Goal: Task Accomplishment & Management: Use online tool/utility

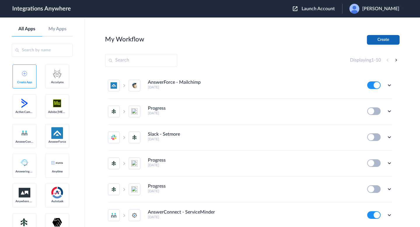
click at [374, 42] on button "Create" at bounding box center [383, 40] width 33 height 10
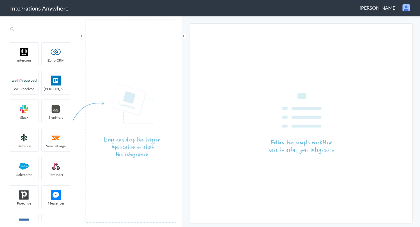
click at [27, 31] on input "text" at bounding box center [40, 29] width 69 height 11
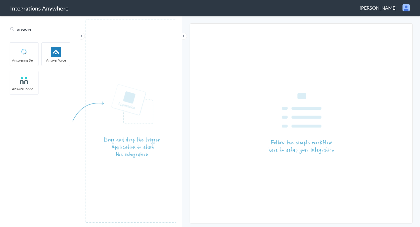
type input "answer"
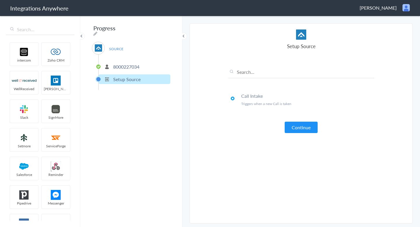
click at [125, 64] on p "8000227034" at bounding box center [126, 66] width 26 height 7
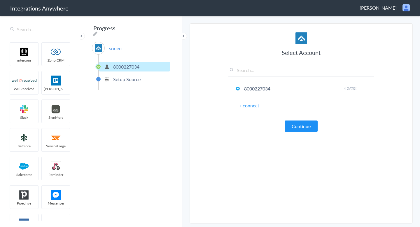
click at [255, 106] on link "+ connect" at bounding box center [249, 105] width 20 height 7
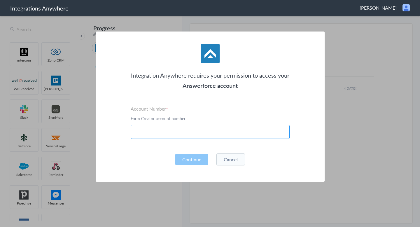
click at [202, 136] on input "text" at bounding box center [210, 132] width 159 height 14
paste input "​ 8000227419"
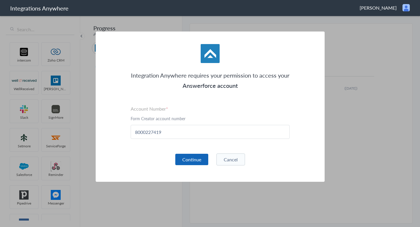
click at [200, 163] on button "Continue" at bounding box center [191, 159] width 33 height 11
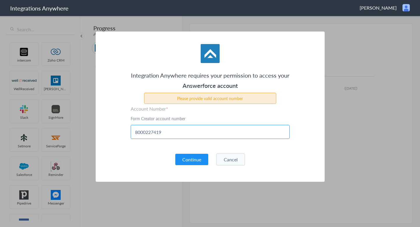
click at [180, 132] on input "​ 8000227419" at bounding box center [210, 132] width 159 height 14
paste input "8000227365"
type input "8000227365"
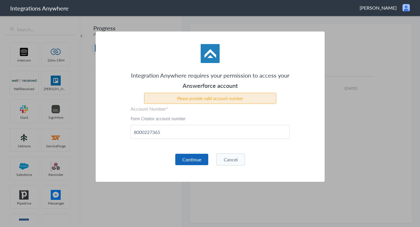
click at [185, 153] on div "Continue Cancel" at bounding box center [210, 159] width 159 height 12
click at [186, 157] on button "Continue" at bounding box center [191, 159] width 33 height 11
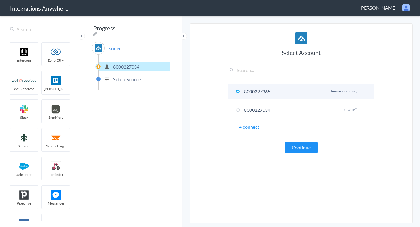
click at [364, 90] on icon at bounding box center [364, 91] width 3 height 3
click at [353, 103] on li "Rename" at bounding box center [353, 103] width 40 height 9
type input "8000227365-Account"
click at [267, 192] on article "Select Account 8000227365-Account Rename Delete (a few seconds ago) 8000227034 …" at bounding box center [301, 123] width 146 height 188
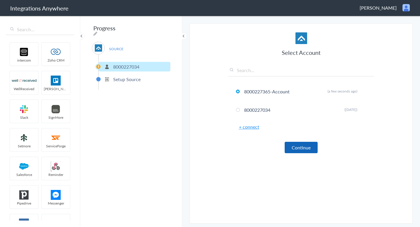
click at [303, 148] on button "Continue" at bounding box center [301, 147] width 33 height 11
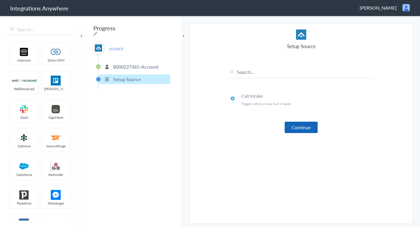
click at [292, 125] on button "Continue" at bounding box center [301, 127] width 33 height 11
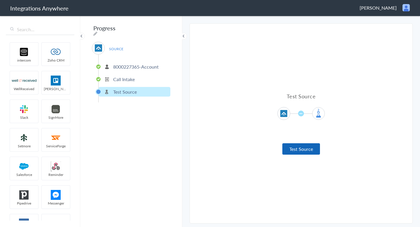
click at [293, 148] on button "Test Source" at bounding box center [301, 148] width 38 height 11
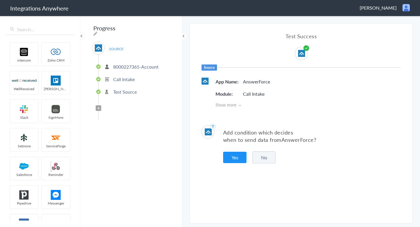
click at [271, 157] on button "No" at bounding box center [263, 157] width 23 height 12
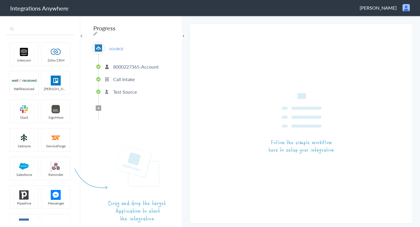
click at [26, 31] on input "text" at bounding box center [40, 29] width 69 height 11
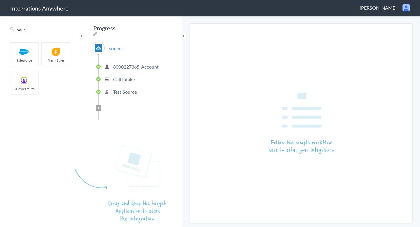
type input "sale"
click at [25, 52] on img at bounding box center [24, 52] width 25 height 10
drag, startPoint x: 25, startPoint y: 52, endPoint x: 167, endPoint y: 135, distance: 163.9
click at [80, 135] on aside "sale intercom Zoho CRM WellReceived Trello Slack SignMore Setmore ServiceForge …" at bounding box center [40, 121] width 80 height 212
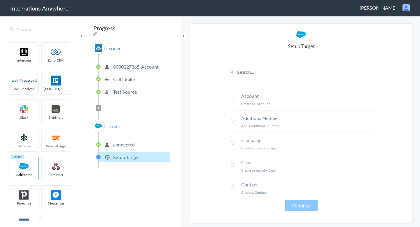
click at [233, 98] on span at bounding box center [233, 99] width 4 height 4
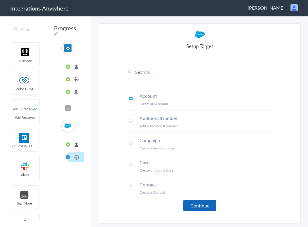
click at [212, 202] on button "Continue" at bounding box center [199, 205] width 33 height 11
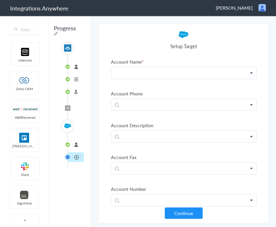
click at [171, 74] on p at bounding box center [183, 73] width 145 height 12
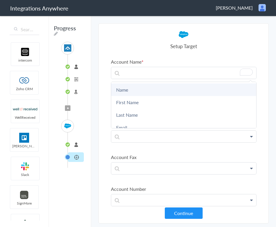
click at [166, 93] on link "Name" at bounding box center [183, 89] width 145 height 13
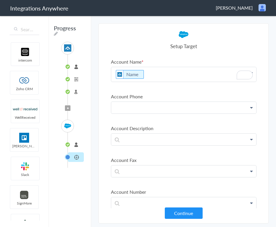
click at [165, 82] on p at bounding box center [183, 74] width 145 height 15
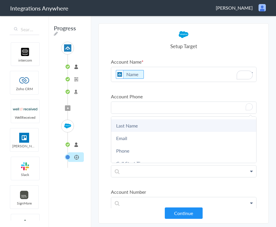
scroll to position [39, 0]
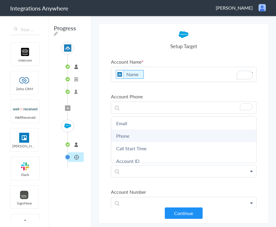
click at [0, 0] on link "Phone" at bounding box center [0, 0] width 0 height 0
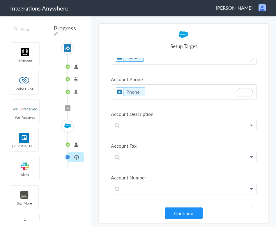
scroll to position [20, 0]
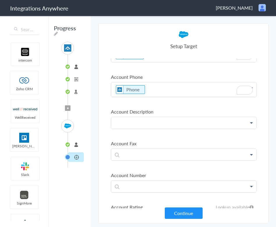
click at [155, 62] on p at bounding box center [183, 55] width 145 height 15
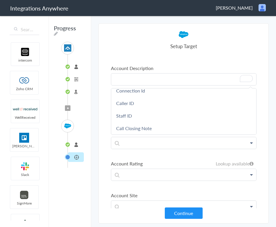
scroll to position [0, 0]
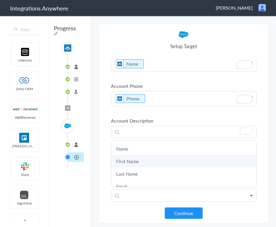
click at [0, 0] on link "First Name" at bounding box center [0, 0] width 0 height 0
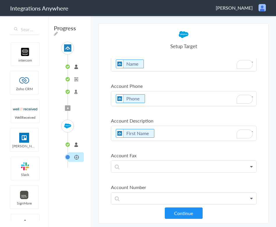
click at [159, 71] on p "First Name" at bounding box center [183, 64] width 145 height 15
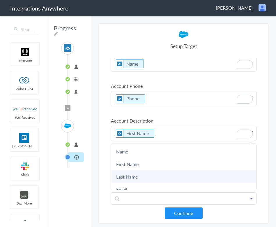
click at [0, 0] on link "Last Name" at bounding box center [0, 0] width 0 height 0
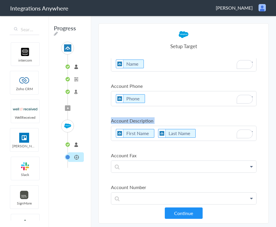
drag, startPoint x: 158, startPoint y: 125, endPoint x: 107, endPoint y: 121, distance: 51.2
click at [107, 121] on section "Select Account 8000227365-Account Rename Delete (a few seconds ago) 8000227034 …" at bounding box center [184, 123] width 171 height 200
copy li "Account Description"
click at [113, 71] on p "First Name Last Name" at bounding box center [183, 64] width 145 height 15
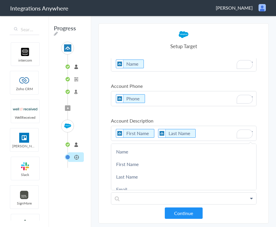
paste p "To enrich screen reader interactions, please activate Accessibility in Grammarl…"
click at [116, 119] on label "Account Description" at bounding box center [184, 120] width 146 height 7
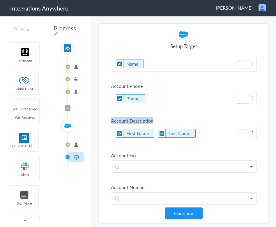
click at [116, 119] on label "Account Description" at bounding box center [184, 120] width 146 height 7
copy li "Account Description"
click at [114, 71] on p "First Name Last Name" at bounding box center [183, 64] width 145 height 15
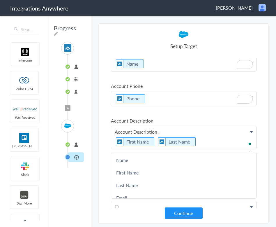
click at [106, 139] on section "Select Account 8000227365-Account Rename Delete (a few seconds ago) 8000227034 …" at bounding box center [184, 123] width 171 height 200
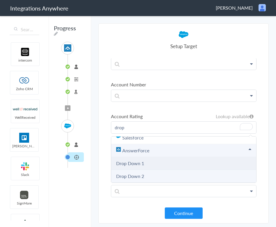
click at [148, 163] on 1 "Drop Down 1" at bounding box center [183, 163] width 145 height 13
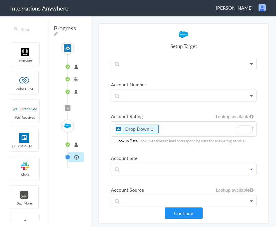
click at [111, 142] on div "Lookup Data (Lookup enables to load corresponding data for answering service)" at bounding box center [184, 141] width 146 height 6
click at [111, 141] on span at bounding box center [113, 141] width 4 height 4
click at [179, 209] on button "Continue" at bounding box center [184, 212] width 38 height 11
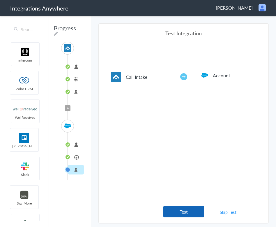
click at [192, 206] on button "Test" at bounding box center [184, 211] width 41 height 11
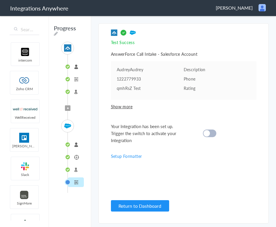
click at [206, 131] on cite at bounding box center [207, 133] width 6 height 6
click at [135, 68] on pre "AudreyAudrey" at bounding box center [150, 69] width 67 height 6
click at [122, 105] on span "Show more" at bounding box center [184, 107] width 146 height 6
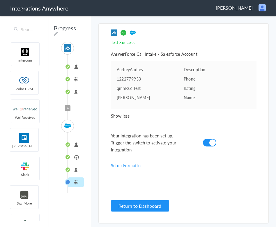
click at [126, 97] on pre "Audrey Test" at bounding box center [150, 97] width 67 height 6
copy li "Audrey Test Name"
click at [143, 98] on pre "Audrey Test" at bounding box center [150, 97] width 67 height 6
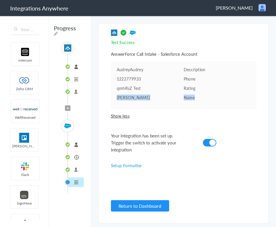
drag, startPoint x: 143, startPoint y: 98, endPoint x: 126, endPoint y: 97, distance: 17.8
click at [125, 98] on pre "Audrey Test" at bounding box center [150, 97] width 67 height 6
click at [126, 97] on pre "Audrey Test" at bounding box center [150, 97] width 67 height 6
drag, startPoint x: 139, startPoint y: 97, endPoint x: 115, endPoint y: 97, distance: 23.9
click at [115, 97] on ul "AudreyAudrey Description 1222779933 Phone qmhRsZ Test Rating Audrey Test Name" at bounding box center [184, 85] width 146 height 48
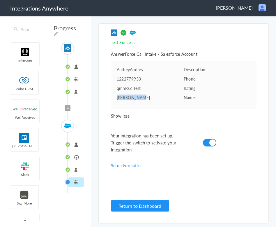
copy pre "Audrey Test"
click at [139, 206] on button "Return to Dashboard" at bounding box center [140, 205] width 58 height 11
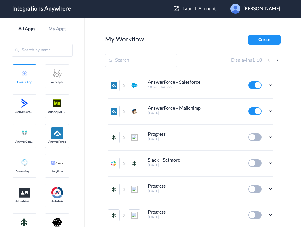
click at [274, 85] on ul "AnswerForce - Salesforce 10 minutes ago Edit Task history Delete AnswerForce - …" at bounding box center [190, 202] width 171 height 259
click at [271, 84] on icon at bounding box center [270, 85] width 6 height 6
click at [263, 109] on link "Task history" at bounding box center [254, 109] width 28 height 4
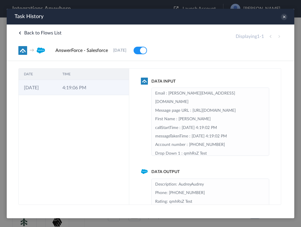
click at [73, 87] on td "4:19:06 PM" at bounding box center [76, 87] width 38 height 15
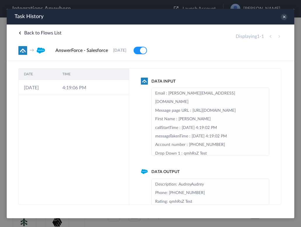
scroll to position [30, 0]
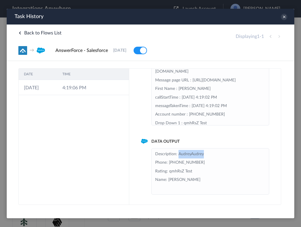
drag, startPoint x: 178, startPoint y: 155, endPoint x: 231, endPoint y: 154, distance: 53.1
click at [231, 154] on li "Description: AudreyAudrey Phone: 1222779933 Rating: qmhRsZ Test Name: Audrey Te…" at bounding box center [210, 171] width 110 height 43
copy li "AudreyAudrey"
click at [174, 181] on li "Description: AudreyAudrey Phone: 1222779933 Rating: qmhRsZ Test Name: Audrey Te…" at bounding box center [210, 171] width 110 height 43
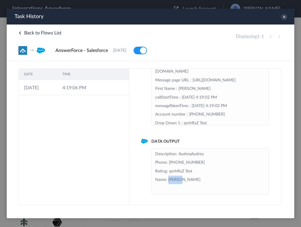
copy li "Audrey"
drag, startPoint x: 196, startPoint y: 164, endPoint x: 169, endPoint y: 162, distance: 27.8
click at [169, 162] on li "Description: AudreyAudrey Phone: 1222779933 Rating: qmhRsZ Test Name: Audrey Te…" at bounding box center [210, 171] width 110 height 43
copy li "1222779933"
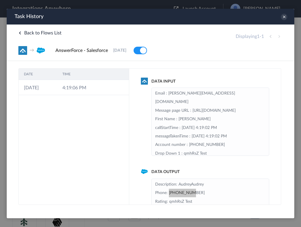
scroll to position [72, 0]
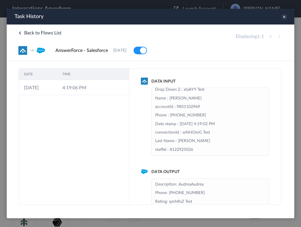
click at [276, 15] on icon at bounding box center [284, 17] width 6 height 6
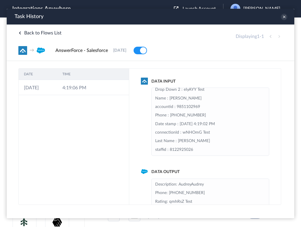
click at [26, 33] on span "Back to Flows List" at bounding box center [39, 33] width 43 height 5
click at [276, 18] on icon at bounding box center [284, 17] width 6 height 6
click at [21, 33] on icon at bounding box center [19, 32] width 3 height 3
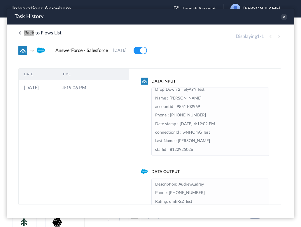
click at [276, 44] on main "My Workflow Create Displaying 1 - 10 AnswerForce - Salesforce 10 minutes ago Ed…" at bounding box center [193, 121] width 216 height 209
click at [276, 16] on icon at bounding box center [284, 17] width 6 height 6
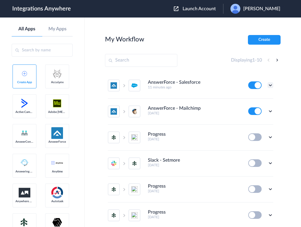
click at [269, 83] on icon at bounding box center [270, 85] width 6 height 6
click at [263, 109] on link "Task history" at bounding box center [254, 109] width 28 height 4
click at [270, 85] on icon at bounding box center [270, 85] width 6 height 6
click at [260, 108] on link "Task history" at bounding box center [254, 109] width 28 height 4
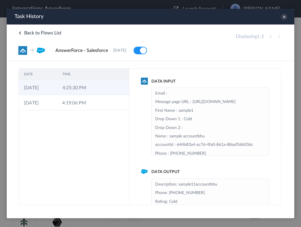
click at [108, 91] on td at bounding box center [118, 87] width 22 height 15
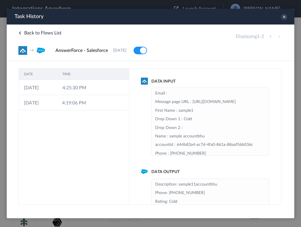
scroll to position [30, 0]
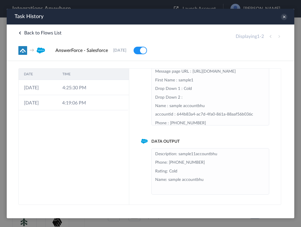
drag, startPoint x: 167, startPoint y: 181, endPoint x: 218, endPoint y: 180, distance: 50.7
click at [218, 181] on li "Description: sample11accountbhu Phone: +11234567890 Rating: Cold Name: sample a…" at bounding box center [210, 171] width 110 height 43
drag, startPoint x: 211, startPoint y: 180, endPoint x: 168, endPoint y: 181, distance: 42.6
click at [168, 181] on li "Description: sample11accountbhu Phone: +11234567890 Rating: Cold Name: sample a…" at bounding box center [210, 171] width 110 height 43
copy li "sample accountbhu"
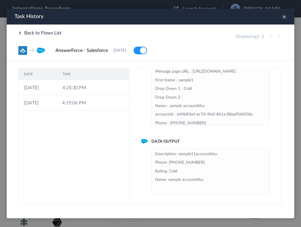
click at [284, 18] on icon at bounding box center [284, 17] width 6 height 6
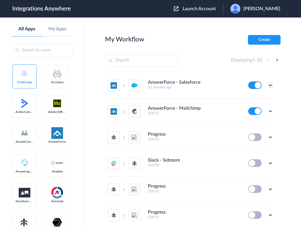
click at [271, 86] on icon at bounding box center [270, 85] width 6 height 6
click at [264, 103] on li "Edit" at bounding box center [254, 98] width 38 height 11
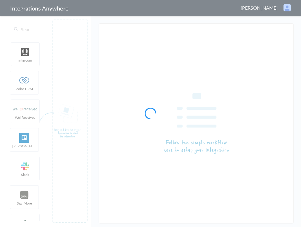
type input "AnswerForce - Salesforce"
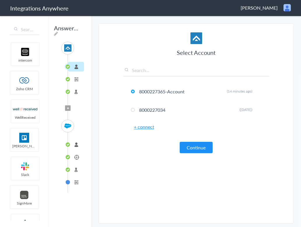
click at [78, 147] on li "connected" at bounding box center [76, 145] width 16 height 10
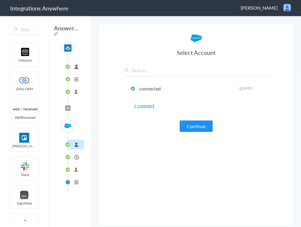
click at [150, 106] on link "+ connect" at bounding box center [144, 105] width 20 height 7
click at [149, 107] on link "+ connect" at bounding box center [144, 105] width 20 height 7
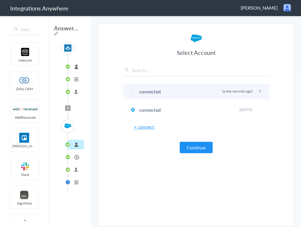
click at [139, 95] on li "connected Rename Delete (a few seconds ago)" at bounding box center [196, 91] width 146 height 15
click at [259, 89] on li "connected Rename Delete (a few seconds ago)" at bounding box center [196, 91] width 146 height 15
click at [258, 91] on icon at bounding box center [259, 91] width 3 height 3
click at [250, 101] on li "Rename" at bounding box center [248, 103] width 40 height 9
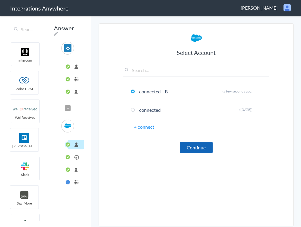
type input "connected - B"
click at [198, 144] on button "Continue" at bounding box center [196, 147] width 33 height 11
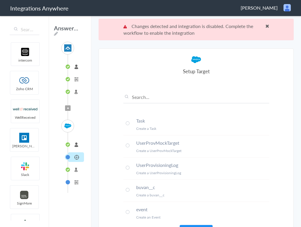
scroll to position [22, 0]
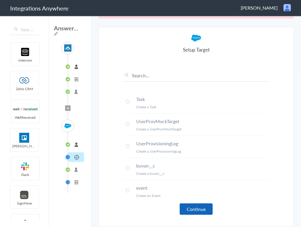
click at [210, 207] on button "Continue" at bounding box center [196, 208] width 33 height 11
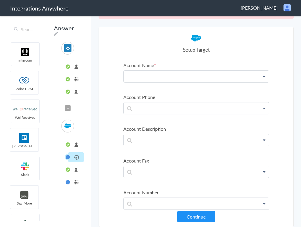
click at [158, 81] on p at bounding box center [196, 77] width 145 height 12
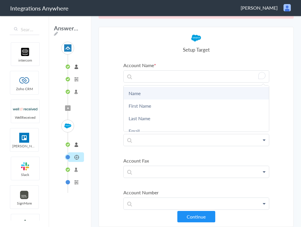
click at [153, 94] on link "Name" at bounding box center [196, 93] width 145 height 13
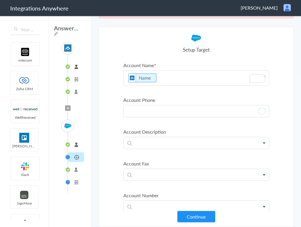
click at [153, 85] on p "To enrich screen reader interactions, please activate Accessibility in Grammarl…" at bounding box center [196, 78] width 145 height 15
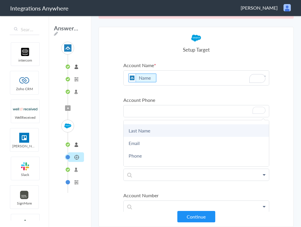
scroll to position [25, 0]
click at [0, 0] on link "Phone" at bounding box center [0, 0] width 0 height 0
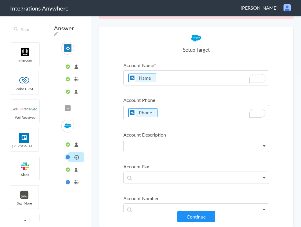
click at [156, 85] on p at bounding box center [196, 78] width 145 height 15
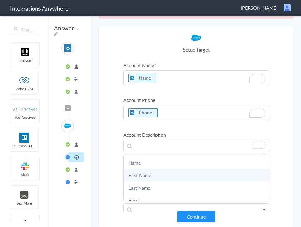
click at [0, 0] on link "First Name" at bounding box center [0, 0] width 0 height 0
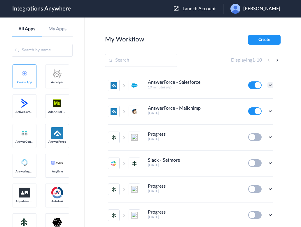
click at [271, 87] on icon at bounding box center [270, 85] width 6 height 6
click at [259, 110] on link "Task history" at bounding box center [254, 109] width 28 height 4
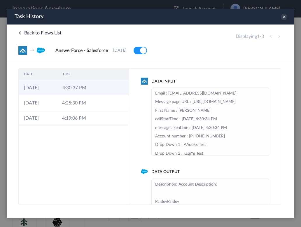
click at [89, 89] on td "4:30:37 PM" at bounding box center [76, 87] width 38 height 15
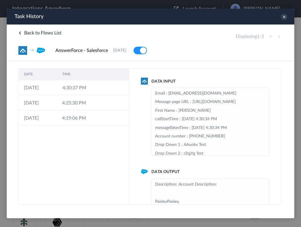
scroll to position [48, 0]
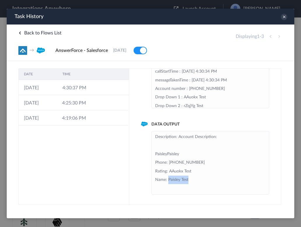
drag, startPoint x: 168, startPoint y: 181, endPoint x: 189, endPoint y: 181, distance: 21.3
click at [189, 181] on li "Description: Account Description: PaisleyPaisley Phone: [PHONE_NUMBER] Rating: …" at bounding box center [210, 163] width 110 height 60
copy li "Paisley Test"
click at [106, 177] on div "DATE TIME [DATE] 4:30:37 PM [DATE] 4:25:30 PM [DATE] 4:19:06 PM" at bounding box center [73, 136] width 111 height 136
click at [286, 19] on icon at bounding box center [284, 17] width 6 height 6
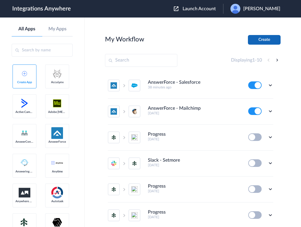
click at [258, 43] on button "Create" at bounding box center [264, 40] width 33 height 10
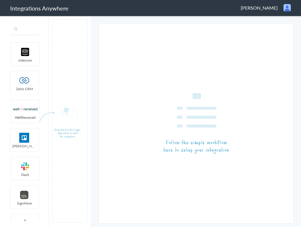
click at [24, 30] on input "text" at bounding box center [25, 29] width 30 height 11
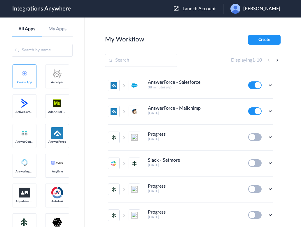
click at [269, 90] on li "AnswerForce - Salesforce 38 minutes ago Edit Task history Delete" at bounding box center [190, 86] width 165 height 26
click at [269, 86] on icon at bounding box center [270, 85] width 6 height 6
click at [268, 40] on button "Create" at bounding box center [264, 40] width 33 height 10
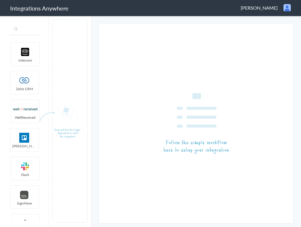
click at [25, 31] on input "text" at bounding box center [25, 29] width 30 height 11
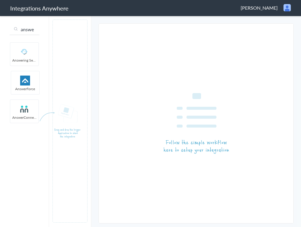
type input "answe"
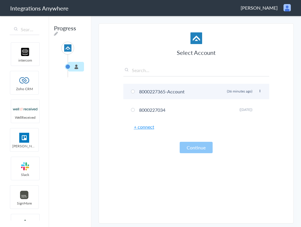
click at [134, 92] on span at bounding box center [133, 92] width 4 height 4
click at [260, 91] on icon at bounding box center [259, 91] width 3 height 3
click at [251, 104] on li "Rename" at bounding box center [248, 103] width 40 height 9
click at [259, 89] on li "8000227365- Rename Delete (36 minutes ago)" at bounding box center [196, 91] width 146 height 15
click at [259, 90] on icon at bounding box center [259, 91] width 3 height 3
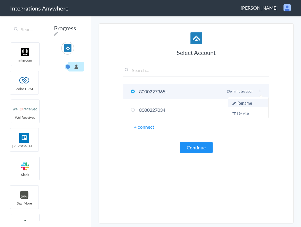
click at [256, 100] on li "Rename" at bounding box center [248, 103] width 40 height 9
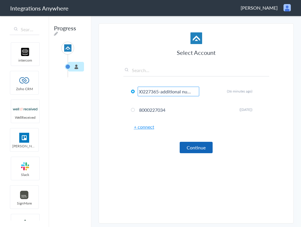
type input "8000227365-additional number"
click at [191, 150] on button "Continue" at bounding box center [196, 147] width 33 height 11
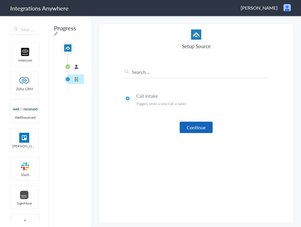
click at [195, 127] on button "Continue" at bounding box center [196, 127] width 33 height 11
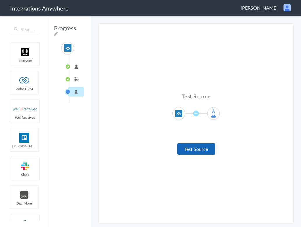
click at [187, 144] on button "Test Source" at bounding box center [196, 148] width 38 height 11
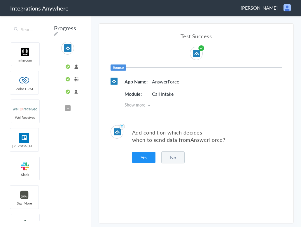
click at [176, 153] on button "No" at bounding box center [172, 157] width 23 height 12
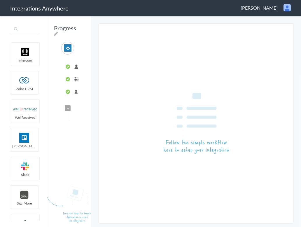
click at [30, 35] on input "text" at bounding box center [25, 29] width 30 height 11
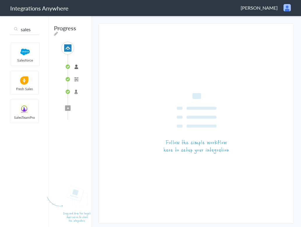
type input "sales"
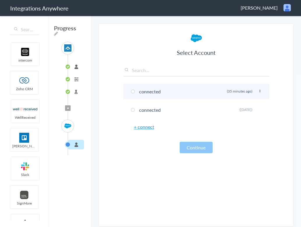
click at [174, 94] on li "connected Rename Delete (35 minutes ago)" at bounding box center [196, 91] width 146 height 15
click at [259, 90] on icon at bounding box center [259, 91] width 3 height 3
click at [246, 103] on li "Rename" at bounding box center [248, 103] width 40 height 9
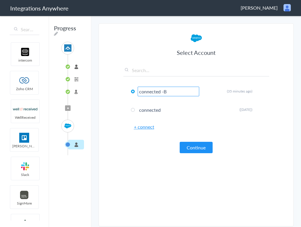
type input "connected -B"
click at [162, 195] on article "Select Account connected -B Rename Delete (35 minutes ago) connected Rename Del…" at bounding box center [196, 126] width 146 height 188
click at [193, 147] on button "Continue" at bounding box center [196, 147] width 33 height 11
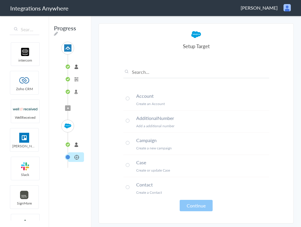
click at [125, 117] on li "AdditionalNumber Add a additional number" at bounding box center [196, 122] width 146 height 22
click at [196, 206] on button "Continue" at bounding box center [196, 205] width 33 height 11
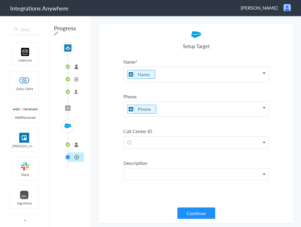
click at [179, 82] on p at bounding box center [196, 74] width 145 height 15
drag, startPoint x: 154, startPoint y: 166, endPoint x: 122, endPoint y: 163, distance: 31.6
click at [122, 163] on section "Select Account 8000227365-additional number Rename Delete (36 minutes ago) 8000…" at bounding box center [196, 123] width 195 height 200
copy label "Description"
paste p "To enrich screen reader interactions, please activate Accessibility in Grammarl…"
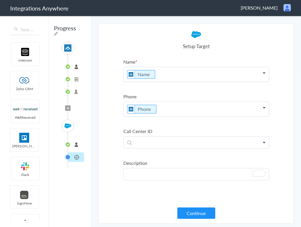
click at [141, 173] on p "To enrich screen reader interactions, please activate Accessibility in Grammarl…" at bounding box center [196, 174] width 145 height 12
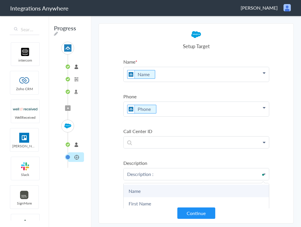
click at [0, 0] on link "Name" at bounding box center [0, 0] width 0 height 0
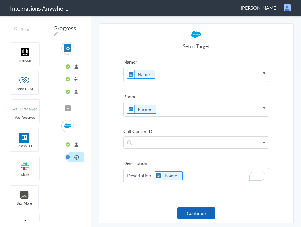
click at [202, 217] on button "Continue" at bounding box center [196, 212] width 38 height 11
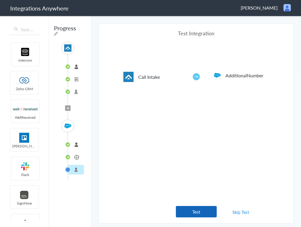
click at [208, 211] on button "Test" at bounding box center [196, 211] width 41 height 11
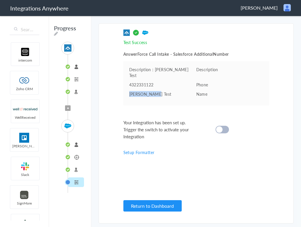
drag, startPoint x: 154, startPoint y: 90, endPoint x: 129, endPoint y: 87, distance: 25.5
click at [129, 91] on pre "Oconnor Test" at bounding box center [162, 94] width 67 height 6
copy pre "Oconnor Test"
click at [127, 119] on span "Your Integration has been set up. Trigger the switch to activate your Integrati…" at bounding box center [161, 129] width 76 height 21
drag, startPoint x: 229, startPoint y: 55, endPoint x: 194, endPoint y: 53, distance: 34.5
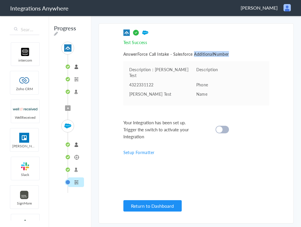
click at [194, 53] on h5 "AnswerForce Call Intake - Salesforce AdditionalNumber" at bounding box center [196, 54] width 146 height 6
copy h5 "AdditionalNumber"
drag, startPoint x: 157, startPoint y: 86, endPoint x: 129, endPoint y: 87, distance: 28.0
click at [129, 91] on pre "Oconnor Test" at bounding box center [162, 94] width 67 height 6
copy pre "Oconnor Test"
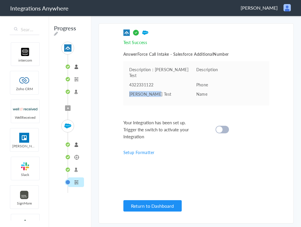
click at [77, 156] on li "AdditionalNumber" at bounding box center [76, 157] width 16 height 10
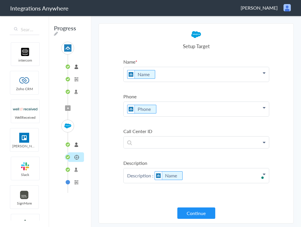
click at [77, 156] on li "AdditionalNumber" at bounding box center [76, 157] width 16 height 10
click at [73, 142] on li "connected -B" at bounding box center [76, 145] width 16 height 10
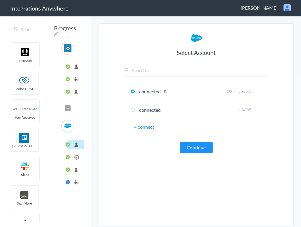
click at [76, 158] on li "AdditionalNumber" at bounding box center [76, 157] width 16 height 10
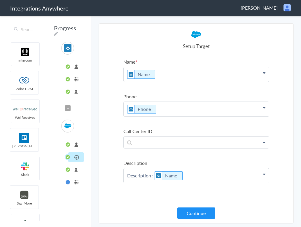
click at [76, 169] on li "Test Target" at bounding box center [76, 170] width 16 height 10
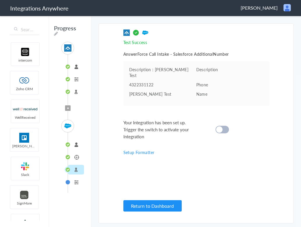
click at [76, 181] on li "Formatter" at bounding box center [76, 182] width 16 height 10
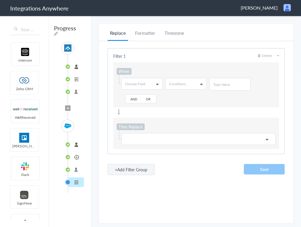
click at [76, 172] on li "Test Target" at bounding box center [76, 170] width 16 height 10
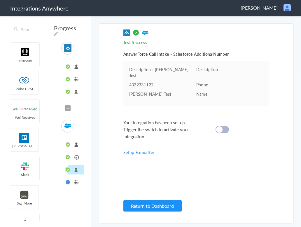
click at [226, 119] on div "Your Integration has been set up. Trigger the switch to activate your Integrati…" at bounding box center [188, 129] width 131 height 21
click at [218, 126] on cite at bounding box center [219, 129] width 6 height 6
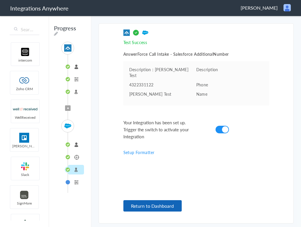
click at [140, 204] on button "Return to Dashboard" at bounding box center [152, 205] width 58 height 11
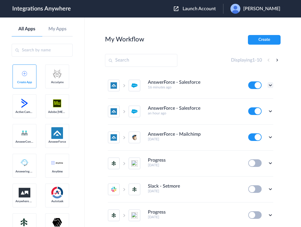
click at [269, 84] on icon at bounding box center [270, 85] width 6 height 6
click at [264, 108] on link "Task history" at bounding box center [254, 109] width 28 height 4
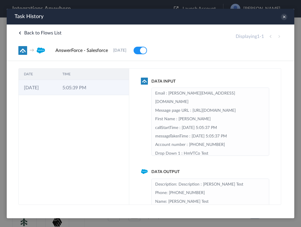
click at [112, 93] on td at bounding box center [118, 87] width 22 height 15
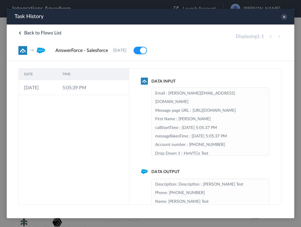
scroll to position [22, 0]
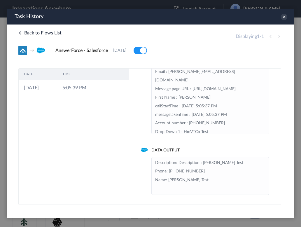
click at [167, 172] on li "Description: Description : [PERSON_NAME] Test Phone: [PHONE_NUMBER] Name: [PERS…" at bounding box center [210, 176] width 110 height 34
drag, startPoint x: 169, startPoint y: 172, endPoint x: 220, endPoint y: 172, distance: 50.7
click at [220, 172] on li "Description: Description : [PERSON_NAME] Test Phone: [PHONE_NUMBER] Name: [PERS…" at bounding box center [210, 176] width 110 height 34
copy li "4322331122"
click at [283, 17] on icon at bounding box center [284, 17] width 6 height 6
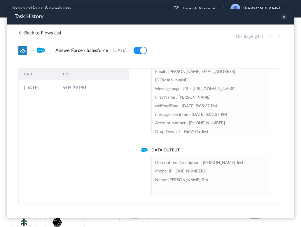
click at [283, 17] on icon at bounding box center [284, 17] width 6 height 6
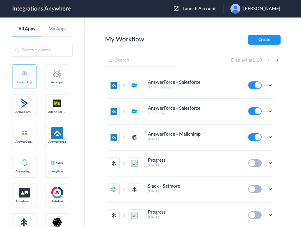
click at [258, 41] on button "Create" at bounding box center [264, 40] width 33 height 10
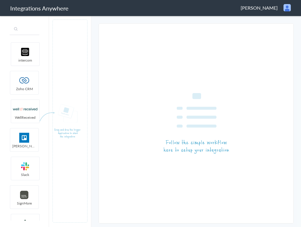
click at [22, 28] on input "text" at bounding box center [25, 29] width 30 height 11
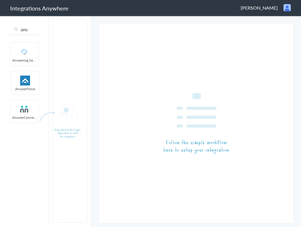
type input "ans"
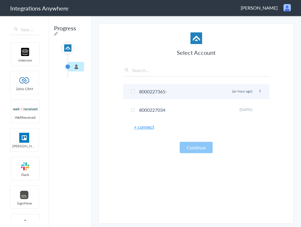
click at [153, 91] on li "8000227365- Rename Delete (an hour ago)" at bounding box center [196, 91] width 146 height 15
click at [262, 92] on li "8000227365- Rename Delete (an hour ago)" at bounding box center [196, 91] width 146 height 15
click at [259, 92] on icon at bounding box center [259, 91] width 3 height 3
click at [248, 106] on li "Rename" at bounding box center [248, 103] width 40 height 9
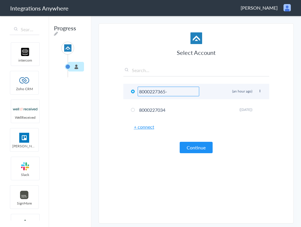
type input "8000227365-"
click at [206, 97] on li "8000227365- Rename Delete (an hour ago)" at bounding box center [196, 91] width 146 height 15
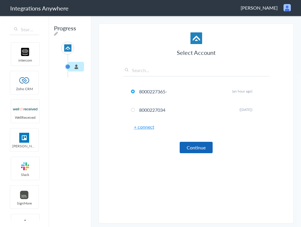
click at [199, 146] on button "Continue" at bounding box center [196, 147] width 33 height 11
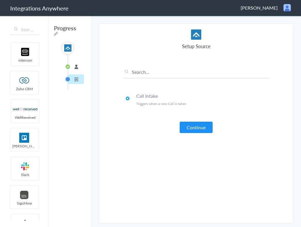
click at [195, 134] on article "Select Account 8000227365- Rename Delete (an hour ago) 8000227034 Rename Delete…" at bounding box center [196, 123] width 146 height 188
click at [193, 129] on button "Continue" at bounding box center [196, 127] width 33 height 11
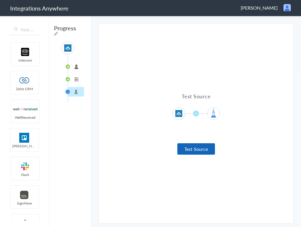
click at [190, 148] on button "Test Source" at bounding box center [196, 148] width 38 height 11
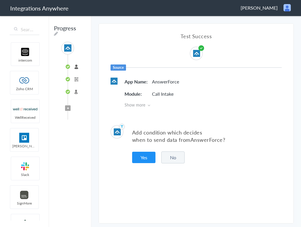
click at [179, 155] on button "No" at bounding box center [172, 157] width 23 height 12
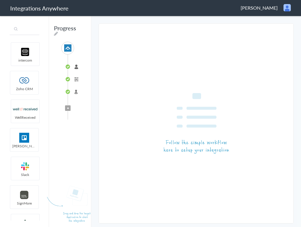
click at [24, 31] on input "text" at bounding box center [25, 29] width 30 height 11
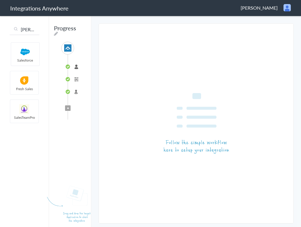
type input "sal"
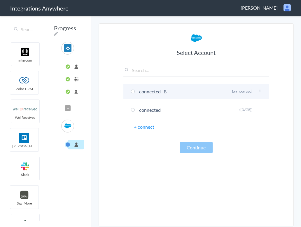
click at [145, 94] on li "connected -B Rename Delete (an hour ago)" at bounding box center [196, 91] width 146 height 15
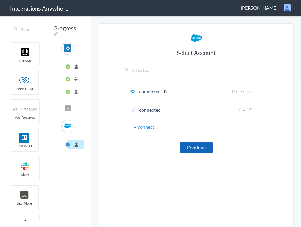
click at [196, 146] on button "Continue" at bounding box center [196, 147] width 33 height 11
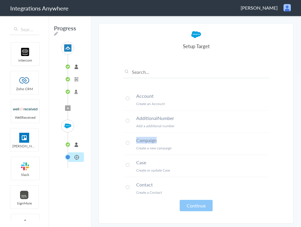
drag, startPoint x: 160, startPoint y: 140, endPoint x: 137, endPoint y: 139, distance: 23.1
click at [137, 139] on h4 "Campaign" at bounding box center [202, 140] width 133 height 7
copy h4 "Campaign"
click at [77, 69] on li "8000227365-" at bounding box center [76, 67] width 16 height 10
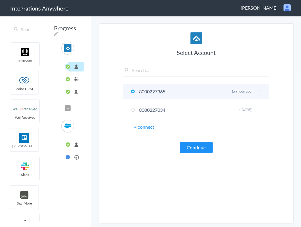
click at [258, 90] on icon at bounding box center [259, 91] width 3 height 3
click at [249, 102] on li "Rename" at bounding box center [248, 103] width 40 height 9
paste input "Campaign"
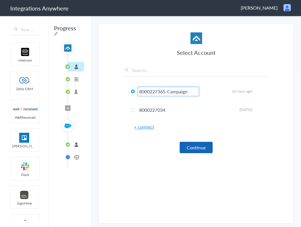
type input "8000227365-Campaign"
click at [193, 148] on button "Continue" at bounding box center [196, 147] width 33 height 11
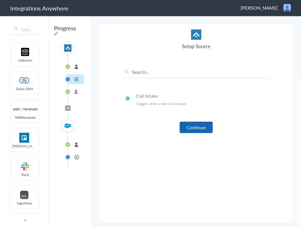
click at [188, 125] on button "Continue" at bounding box center [196, 127] width 33 height 11
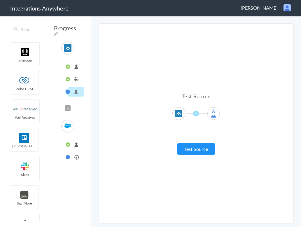
click at [197, 141] on div "Test Source Test Source" at bounding box center [196, 123] width 146 height 62
click at [197, 150] on button "Test Source" at bounding box center [196, 148] width 38 height 11
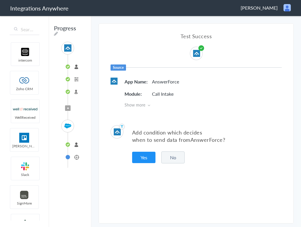
click at [175, 157] on button "No" at bounding box center [172, 157] width 23 height 12
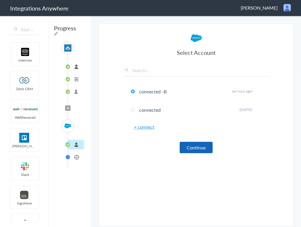
click at [191, 143] on button "Continue" at bounding box center [196, 147] width 33 height 11
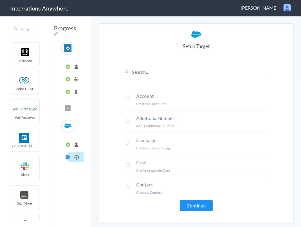
click at [148, 146] on p "Create a new campaign" at bounding box center [202, 148] width 133 height 5
click at [190, 202] on button "Continue" at bounding box center [196, 205] width 33 height 11
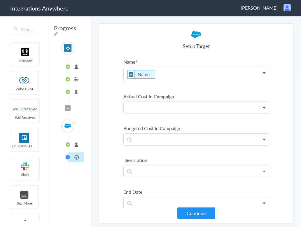
click at [159, 82] on p at bounding box center [196, 74] width 145 height 15
click at [160, 94] on label "Actual Cost in Campaign" at bounding box center [196, 96] width 146 height 7
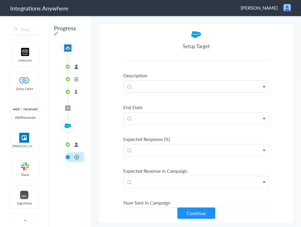
scroll to position [87, 0]
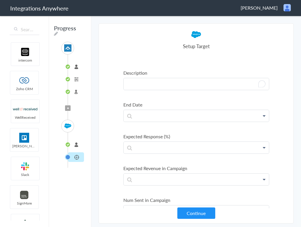
click at [145, 26] on p "To enrich screen reader interactions, please activate Accessibility in Grammarl…" at bounding box center [196, 21] width 145 height 12
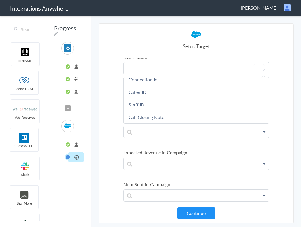
scroll to position [0, 0]
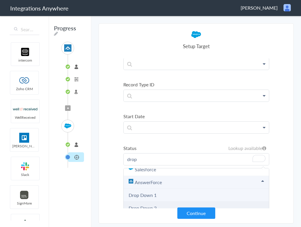
click at [159, 206] on 2 "Drop Down 2" at bounding box center [196, 208] width 145 height 13
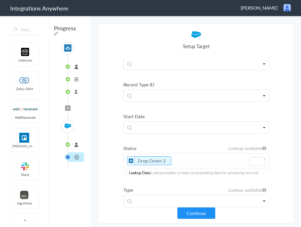
click at [126, 172] on span at bounding box center [125, 173] width 4 height 4
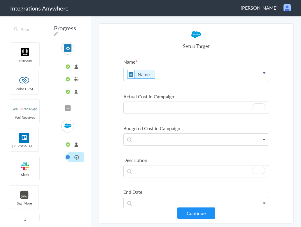
click at [155, 102] on p "To enrich screen reader interactions, please activate Accessibility in Grammarl…" at bounding box center [196, 108] width 145 height 12
click at [143, 82] on p at bounding box center [196, 74] width 145 height 15
click at [146, 107] on p "65" at bounding box center [196, 108] width 145 height 12
click at [144, 113] on p "100" at bounding box center [196, 108] width 145 height 12
click at [110, 161] on section "Select Account 8000227365-Campaign Rename Delete (an hour ago) 8000227034 Renam…" at bounding box center [196, 123] width 195 height 200
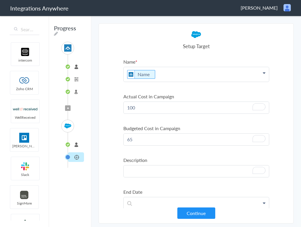
click at [134, 113] on p "To enrich screen reader interactions, please activate Accessibility in Grammarl…" at bounding box center [196, 108] width 145 height 12
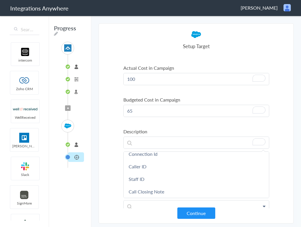
click at [138, 130] on label "Description" at bounding box center [196, 131] width 146 height 7
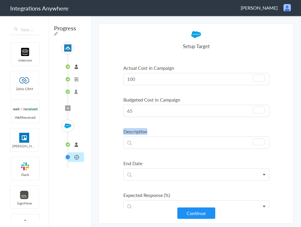
click at [138, 130] on label "Description" at bounding box center [196, 131] width 146 height 7
copy label "Description"
click at [142, 85] on p "To enrich screen reader interactions, please activate Accessibility in Grammarl…" at bounding box center [196, 79] width 145 height 12
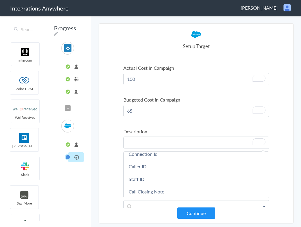
paste p "To enrich screen reader interactions, please activate Accessibility in Grammarl…"
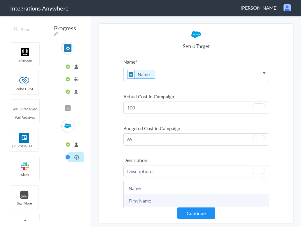
click at [0, 0] on link "First Name" at bounding box center [0, 0] width 0 height 0
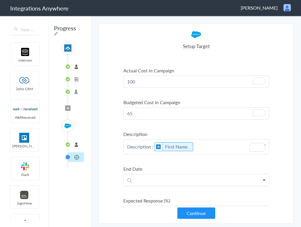
click at [209, 87] on p "Description : First Name" at bounding box center [196, 82] width 145 height 12
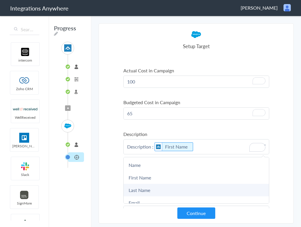
click at [0, 0] on link "Last Name" at bounding box center [0, 0] width 0 height 0
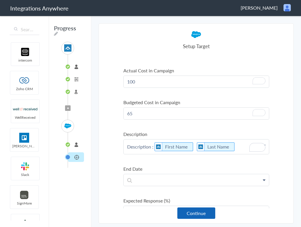
click at [197, 214] on button "Continue" at bounding box center [196, 212] width 38 height 11
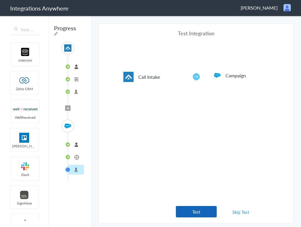
click at [206, 210] on button "Test" at bounding box center [196, 211] width 41 height 11
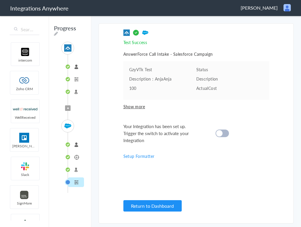
click at [142, 104] on span "Show more" at bounding box center [196, 107] width 146 height 6
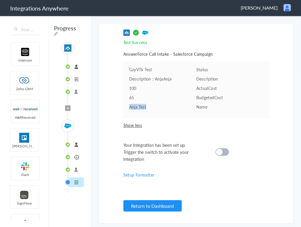
drag, startPoint x: 156, startPoint y: 106, endPoint x: 130, endPoint y: 105, distance: 26.0
click at [130, 105] on pre "Anja Test" at bounding box center [162, 107] width 67 height 6
copy pre "Anja Test"
click at [179, 122] on span "Show less" at bounding box center [196, 125] width 146 height 6
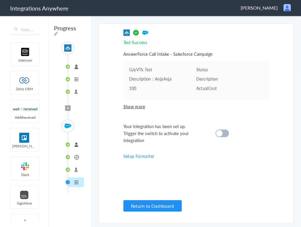
click at [136, 106] on span "Show more" at bounding box center [196, 107] width 146 height 6
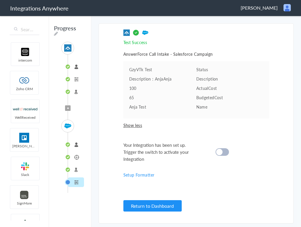
click at [219, 150] on cite at bounding box center [219, 152] width 6 height 6
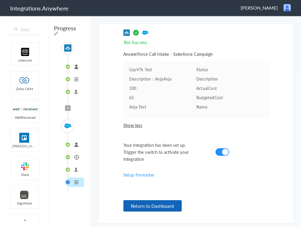
click at [159, 203] on button "Return to Dashboard" at bounding box center [152, 205] width 58 height 11
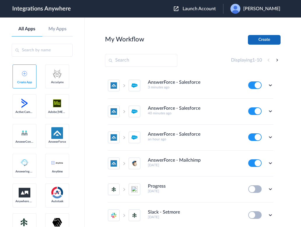
click at [257, 39] on button "Create" at bounding box center [264, 40] width 33 height 10
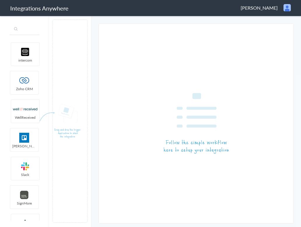
click at [20, 28] on input "text" at bounding box center [25, 29] width 30 height 11
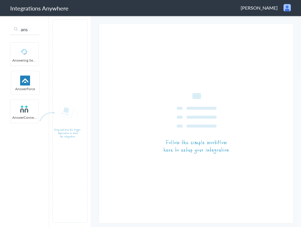
type input "ans"
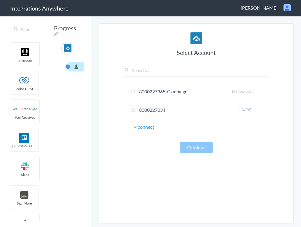
drag, startPoint x: 26, startPoint y: 82, endPoint x: 292, endPoint y: 0, distance: 277.9
